Goal: Navigation & Orientation: Find specific page/section

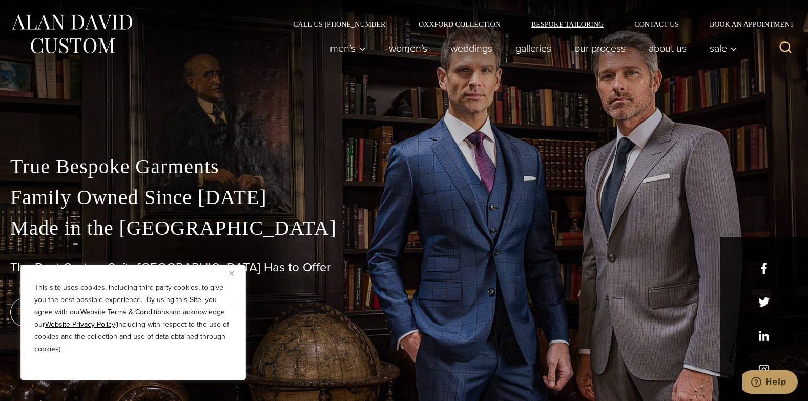
click at [554, 22] on link "Bespoke Tailoring" at bounding box center [567, 23] width 103 height 7
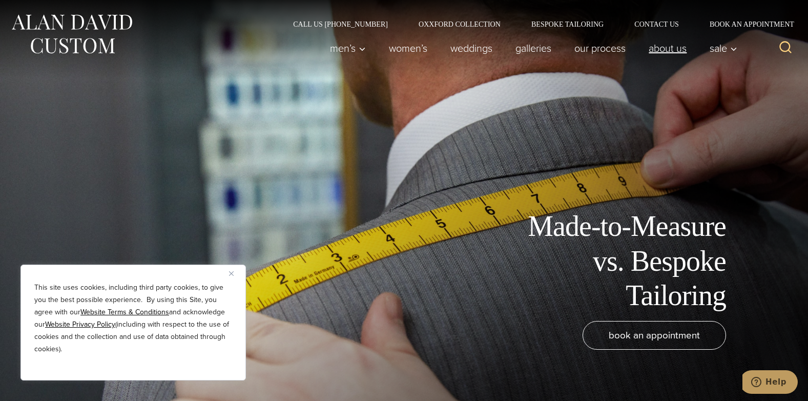
click at [679, 50] on link "About Us" at bounding box center [667, 48] width 61 height 20
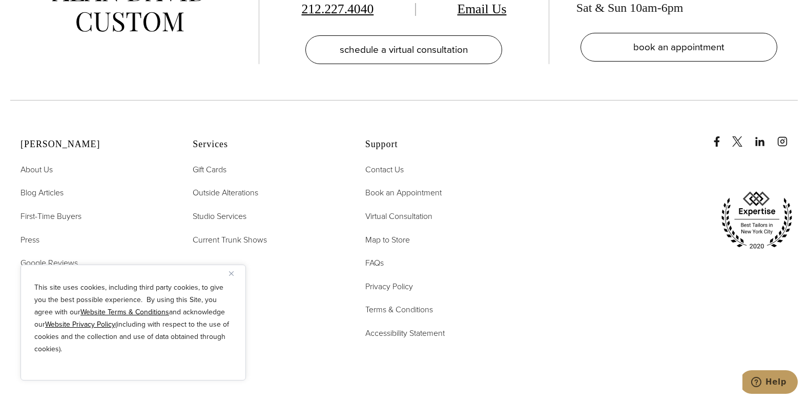
scroll to position [4292, 0]
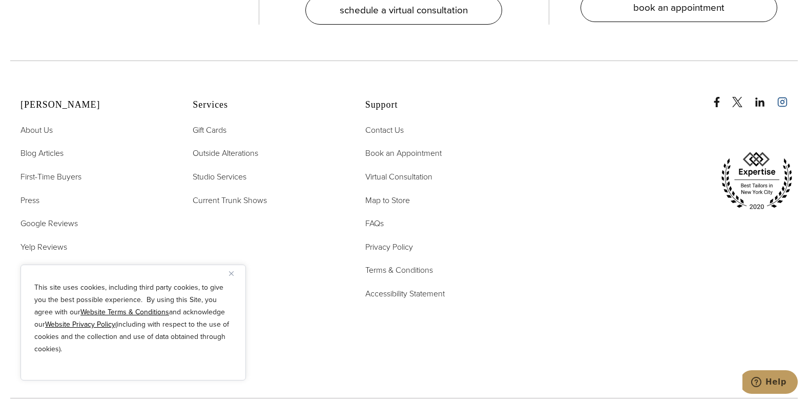
click at [783, 97] on icon "instagram" at bounding box center [782, 102] width 10 height 10
